Goal: Task Accomplishment & Management: Use online tool/utility

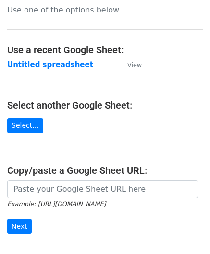
scroll to position [48, 0]
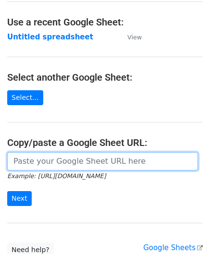
click at [50, 155] on input "url" at bounding box center [102, 161] width 190 height 18
paste input "https://docs.google.com/spreadsheets/d/1be1KXJc2nizftPkxMP98FLFL7OuLdOMaS3qzWxL…"
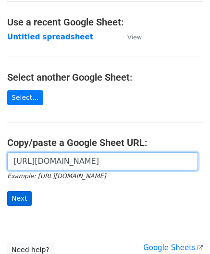
type input "https://docs.google.com/spreadsheets/d/1be1KXJc2nizftPkxMP98FLFL7OuLdOMaS3qzWxL…"
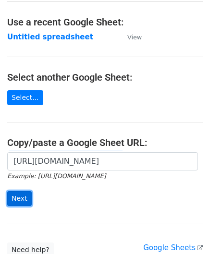
click at [21, 198] on input "Next" at bounding box center [19, 198] width 24 height 15
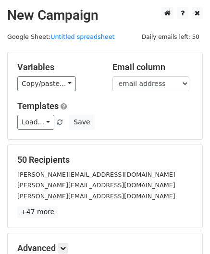
scroll to position [117, 0]
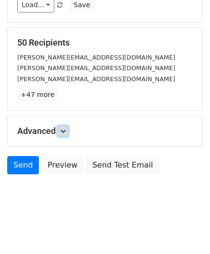
click at [63, 130] on icon at bounding box center [63, 131] width 6 height 6
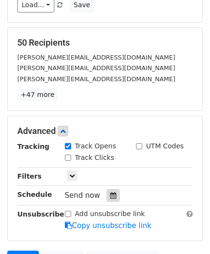
click at [110, 195] on icon at bounding box center [113, 195] width 6 height 7
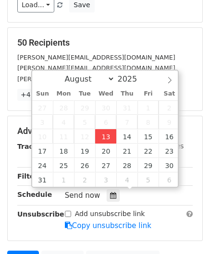
type input "[DATE] 12:00"
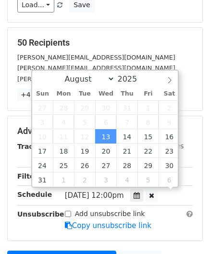
scroll to position [0, 0]
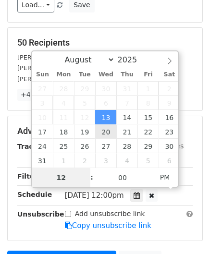
paste input "6"
type input "6"
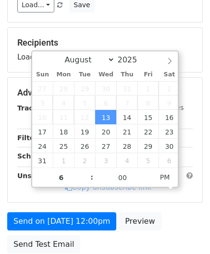
type input "[DATE] 18:00"
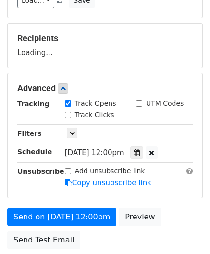
scroll to position [181, 0]
